Goal: Information Seeking & Learning: Check status

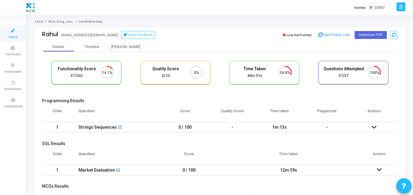
scroll to position [3, 3]
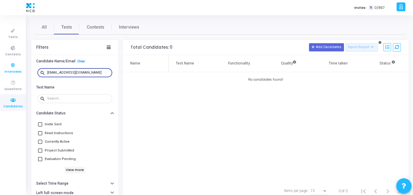
drag, startPoint x: 97, startPoint y: 71, endPoint x: 1, endPoint y: 71, distance: 96.1
click at [1, 71] on div "Tests Contests Interviews Questions Candidates Invites: T 0/857 K Kajal Setting…" at bounding box center [206, 97] width 413 height 195
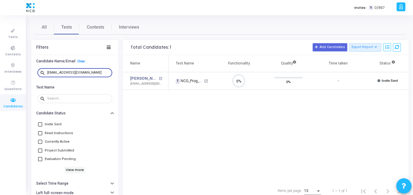
scroll to position [0, 54]
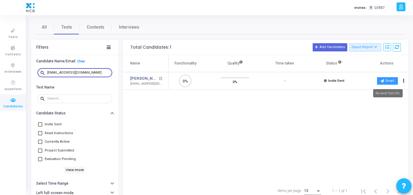
type input "[EMAIL_ADDRESS][DOMAIN_NAME]"
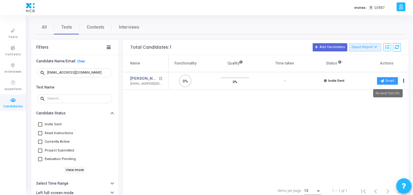
click at [391, 81] on button "Email" at bounding box center [387, 81] width 21 height 8
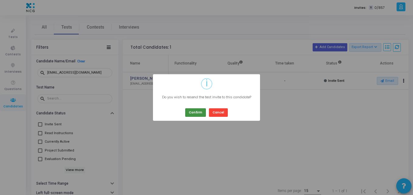
click at [199, 109] on button "Confirm" at bounding box center [195, 112] width 21 height 8
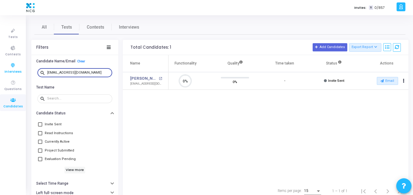
drag, startPoint x: 91, startPoint y: 74, endPoint x: 10, endPoint y: 64, distance: 81.1
click at [10, 64] on div "Tests Contests Interviews Questions Candidates Invites: T 0/857 K Kajal Setting…" at bounding box center [206, 97] width 413 height 195
paste input "[EMAIL_ADDRESS]"
type input "[EMAIL_ADDRESS][DOMAIN_NAME]"
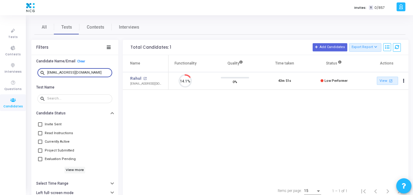
drag, startPoint x: 48, startPoint y: 72, endPoint x: 138, endPoint y: 72, distance: 90.3
click at [138, 72] on div "Filters Candidate Name/Email Clear search [EMAIL_ADDRESS][DOMAIN_NAME] Test Nam…" at bounding box center [219, 120] width 377 height 160
